Goal: Task Accomplishment & Management: Manage account settings

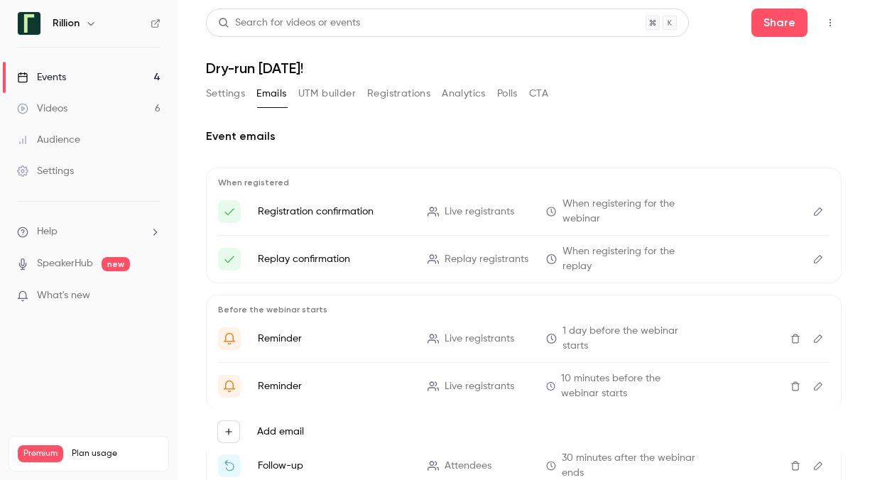
click at [92, 72] on link "Events 4" at bounding box center [89, 77] width 178 height 31
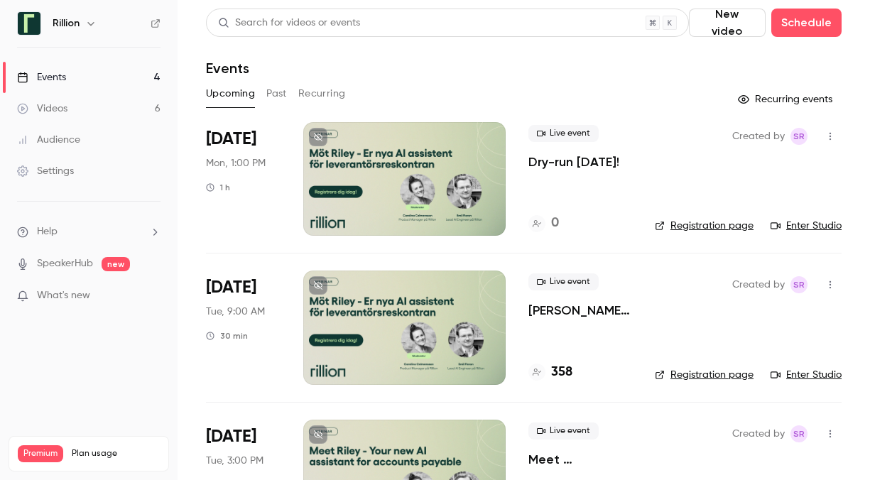
click at [827, 141] on button "button" at bounding box center [830, 136] width 23 height 23
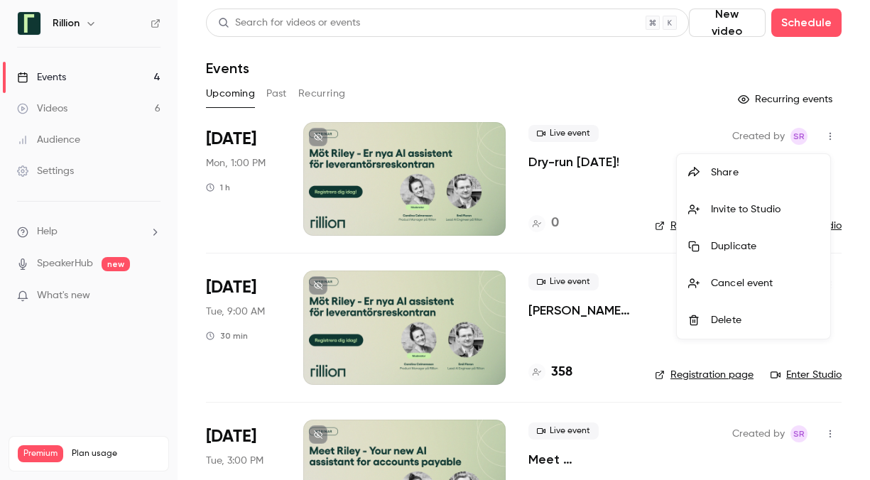
click at [645, 104] on div at bounding box center [435, 240] width 870 height 480
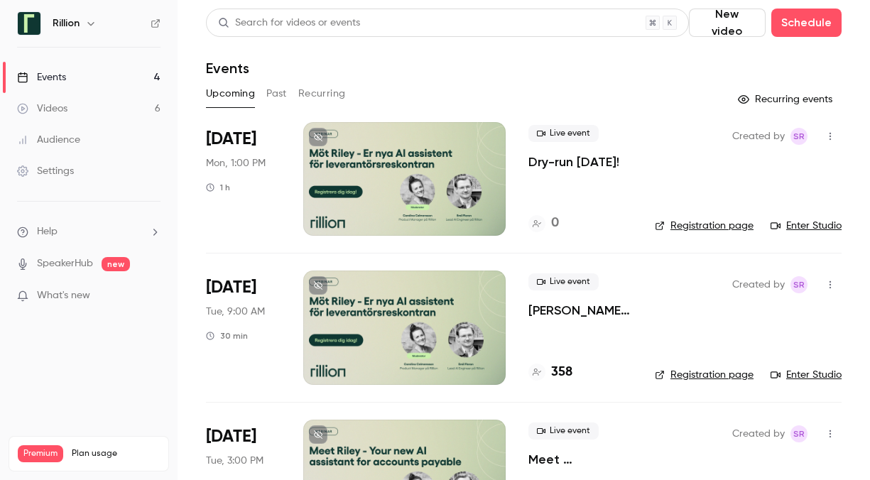
click at [421, 145] on div at bounding box center [404, 179] width 203 height 114
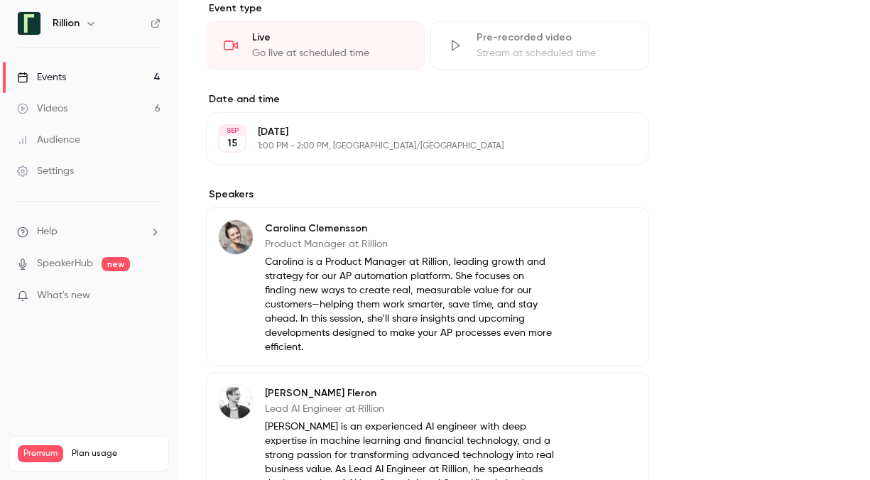
scroll to position [851, 0]
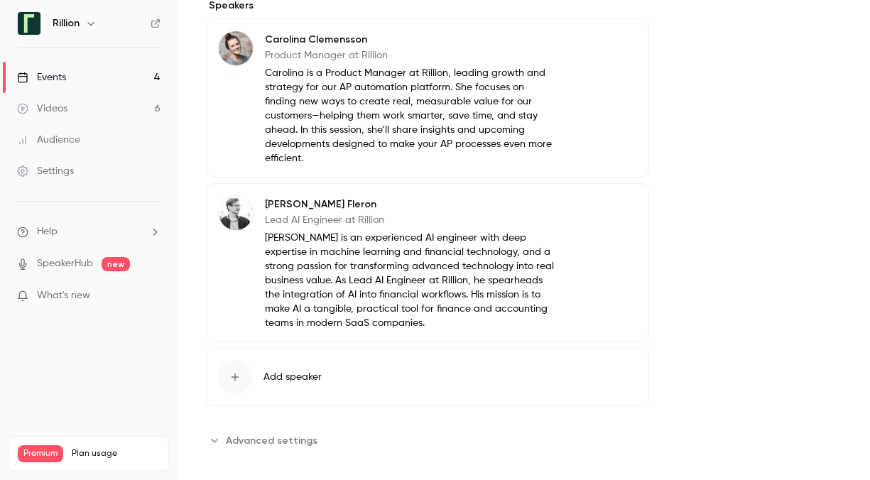
click at [293, 433] on span "Advanced settings" at bounding box center [272, 440] width 92 height 15
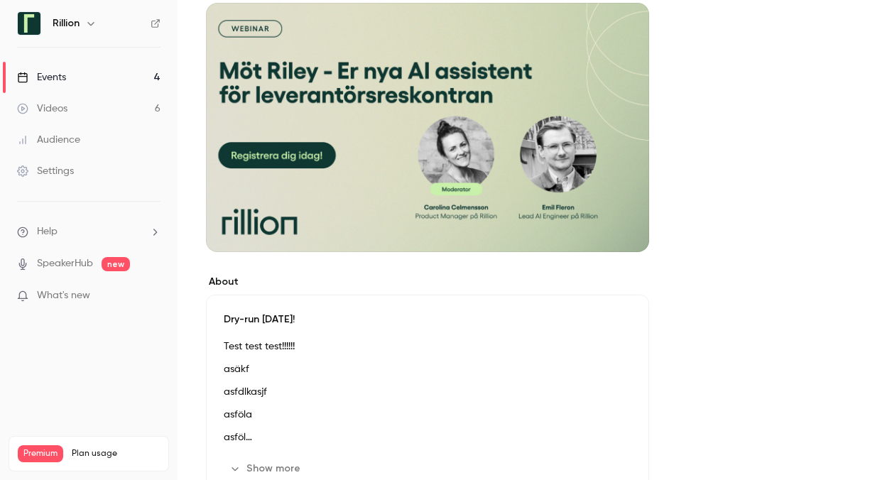
scroll to position [0, 0]
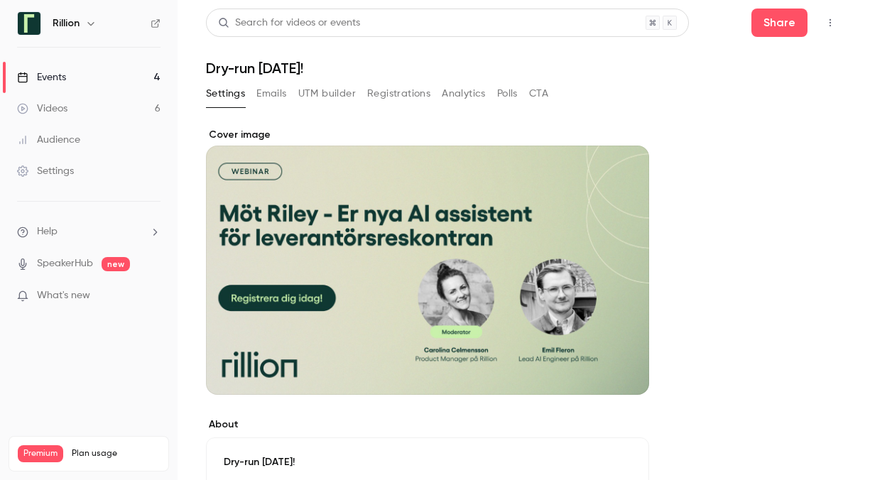
drag, startPoint x: 821, startPoint y: 16, endPoint x: 818, endPoint y: -48, distance: 64.8
click at [818, 0] on html "Rillion Events 4 Videos 6 Audience Settings Help SpeakerHub new What's new Prem…" at bounding box center [435, 240] width 870 height 480
click at [383, 95] on button "Registrations" at bounding box center [398, 93] width 63 height 23
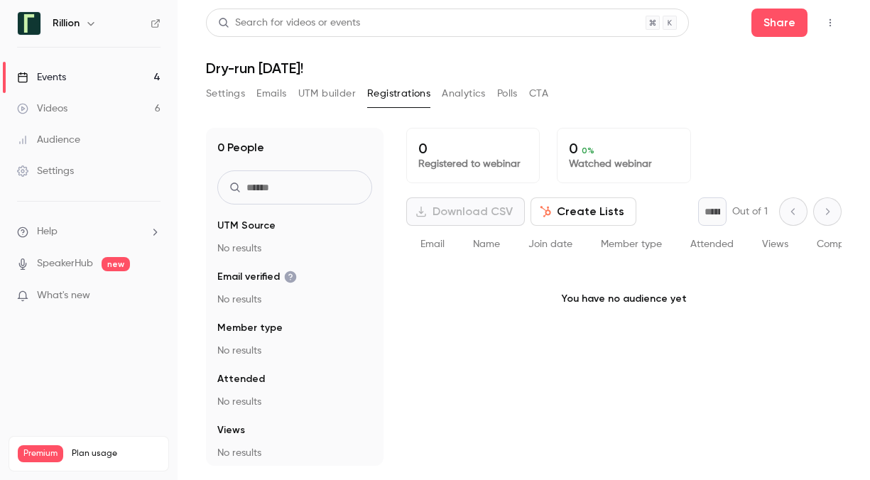
click at [835, 17] on button "button" at bounding box center [830, 22] width 23 height 23
